Goal: Find specific page/section: Find specific page/section

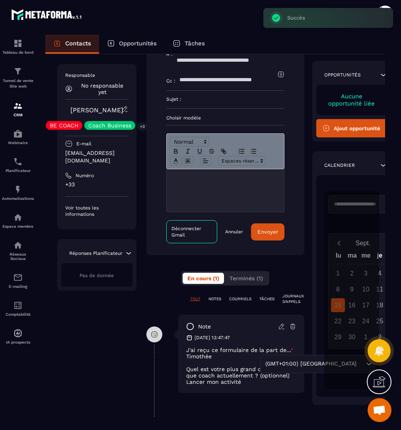
click at [248, 300] on p "COURRIELS" at bounding box center [240, 299] width 22 height 6
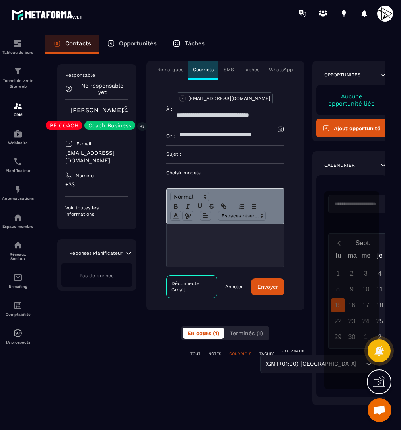
click at [217, 354] on p "NOTES" at bounding box center [214, 354] width 13 height 6
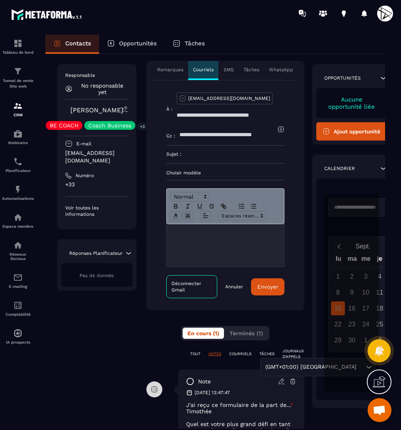
click at [196, 352] on p "TOUT" at bounding box center [195, 354] width 10 height 6
click at [240, 350] on div "TOUT NOTES COURRIELS TÂCHES JOURNAUX D'APPELS" at bounding box center [225, 353] width 158 height 11
click at [238, 353] on p "COURRIELS" at bounding box center [240, 354] width 22 height 6
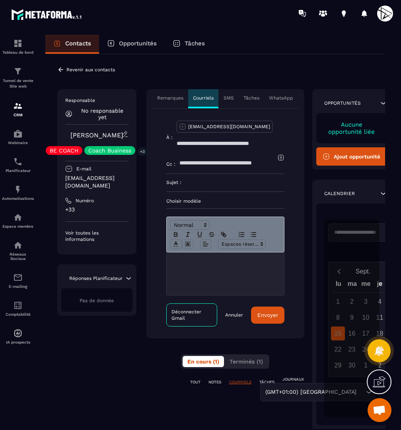
click at [101, 69] on p "Revenir aux contacts" at bounding box center [90, 70] width 49 height 6
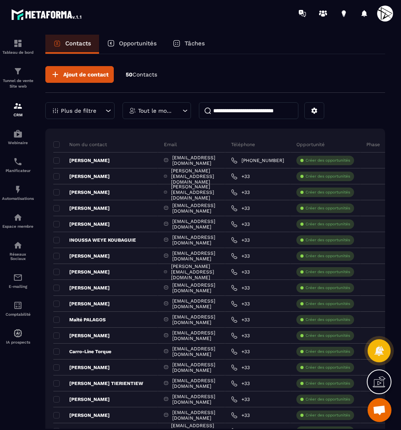
click at [256, 111] on input at bounding box center [248, 110] width 99 height 17
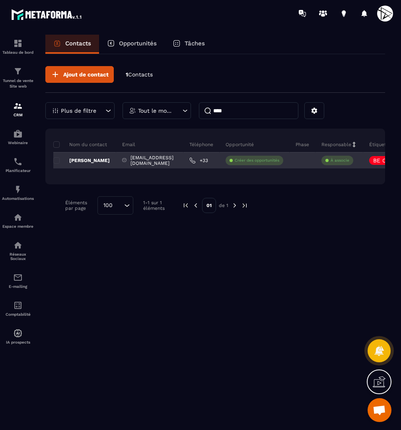
type input "****"
click at [84, 156] on div "[PERSON_NAME]" at bounding box center [84, 160] width 63 height 16
